Goal: Information Seeking & Learning: Understand process/instructions

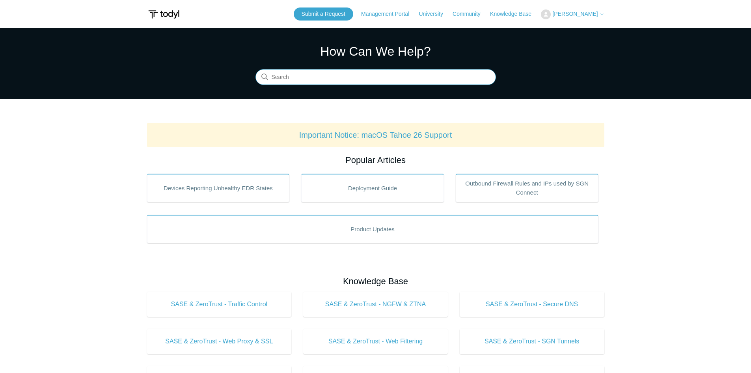
click at [303, 78] on input "Search" at bounding box center [376, 77] width 241 height 16
type input "104"
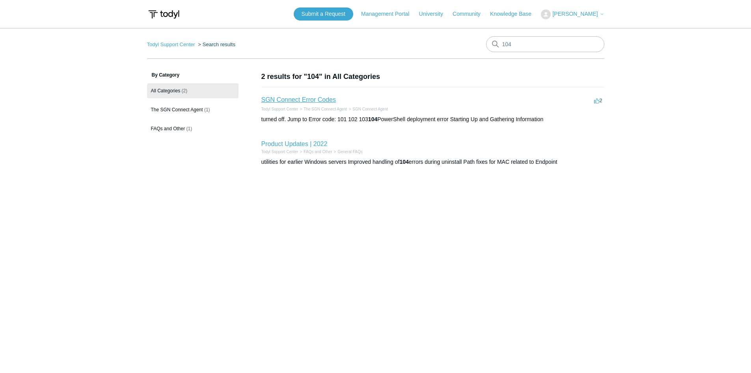
click at [302, 102] on link "SGN Connect Error Codes" at bounding box center [299, 99] width 75 height 7
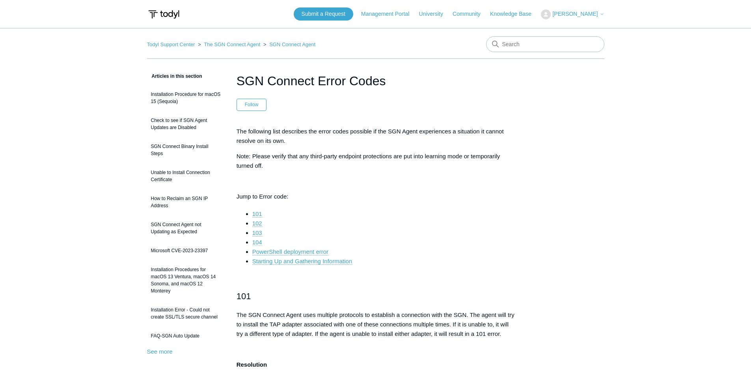
click at [254, 241] on link "104" at bounding box center [257, 242] width 10 height 7
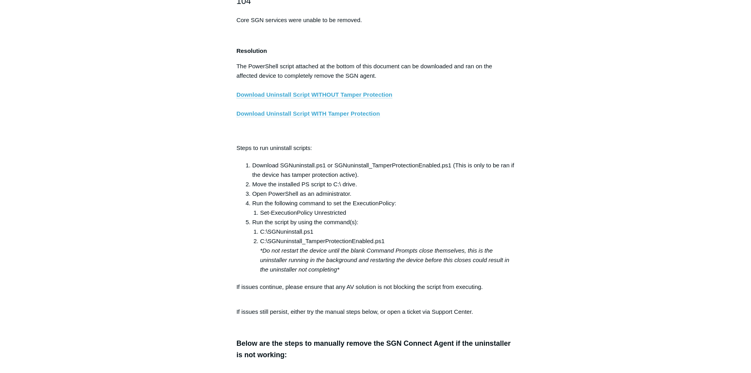
drag, startPoint x: 297, startPoint y: 121, endPoint x: 263, endPoint y: 121, distance: 34.3
click at [263, 117] on link "Download Uninstall Script WITH Tamper Protection" at bounding box center [309, 113] width 144 height 7
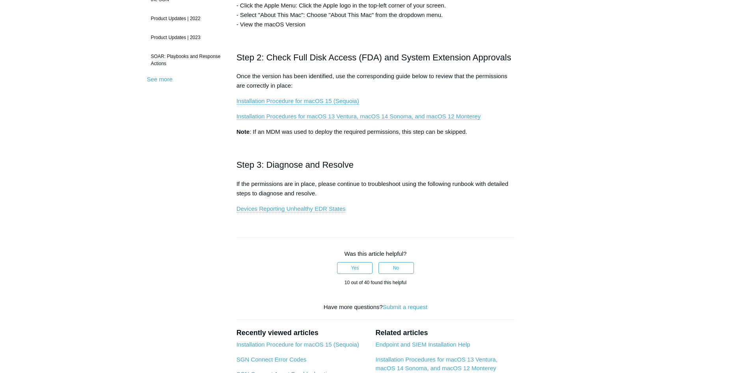
scroll to position [197, 0]
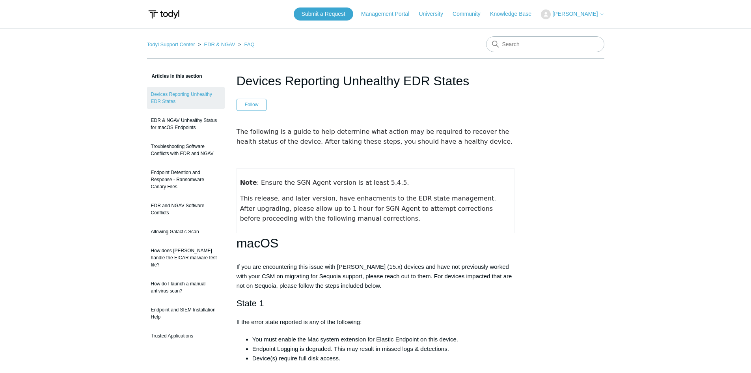
scroll to position [789, 0]
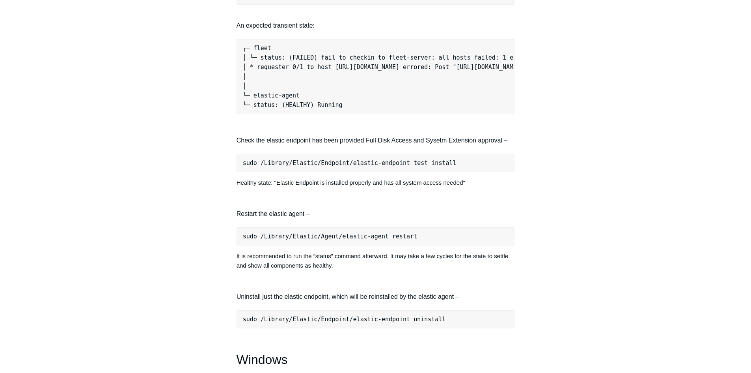
click at [161, 136] on aside "Articles in this section Devices Reporting Unhealthy EDR States EDR & NGAV Unhe…" at bounding box center [186, 89] width 78 height 1612
drag, startPoint x: 444, startPoint y: 169, endPoint x: 243, endPoint y: 170, distance: 200.8
click at [243, 170] on pre "sudo /Library/Elastic/Endpoint/elastic-endpoint test install" at bounding box center [376, 163] width 278 height 18
copy pre "sudo /Library/Elastic/Endpoint/elastic-endpoint test install"
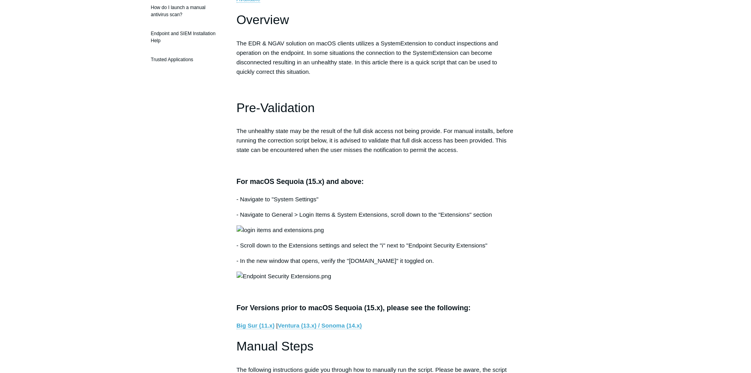
scroll to position [79, 0]
